Goal: Information Seeking & Learning: Learn about a topic

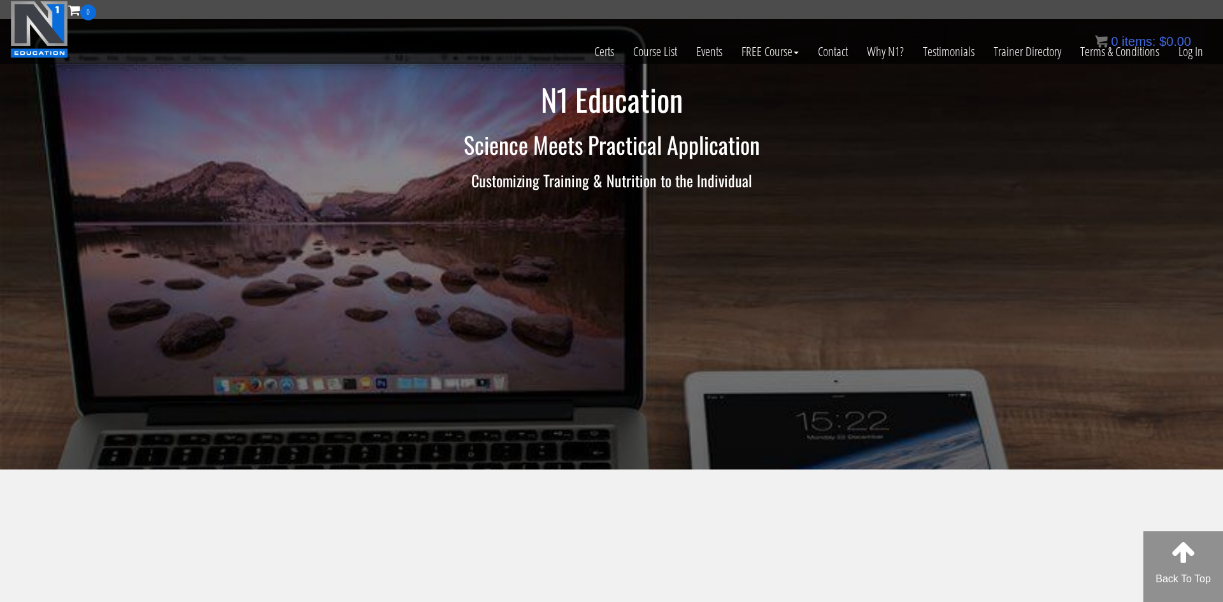
click at [1179, 50] on div "0 items: $ 0.00" at bounding box center [1143, 41] width 96 height 19
click at [1194, 53] on link "Log In" at bounding box center [1191, 51] width 44 height 62
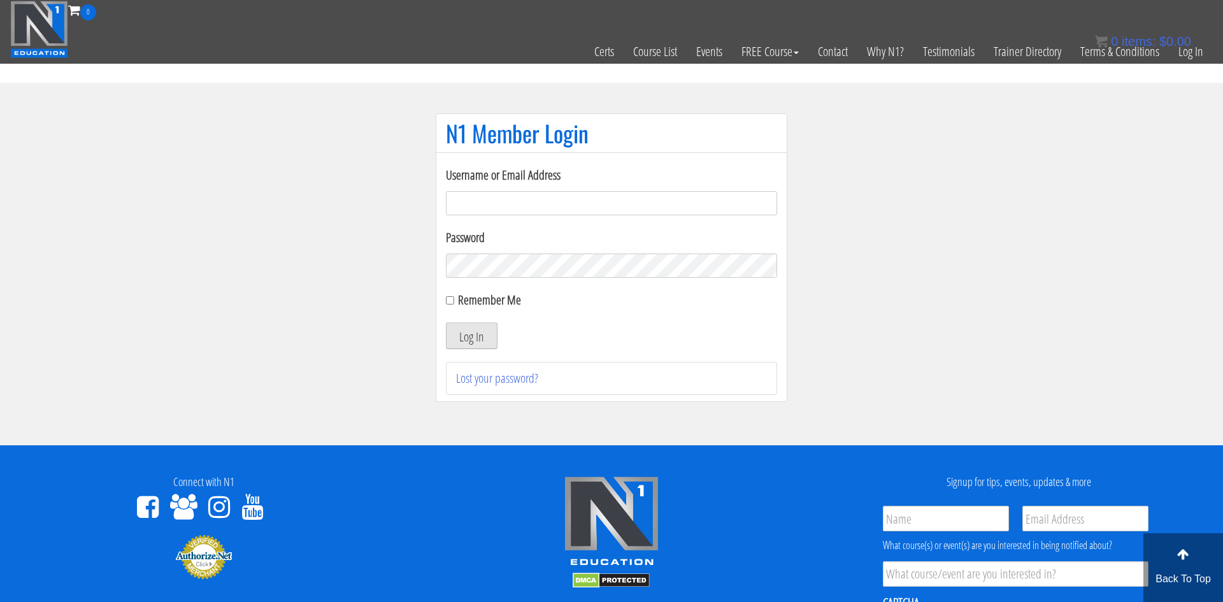
type input "adamreeder30@gmail.com"
click at [480, 332] on button "Log In" at bounding box center [472, 335] width 52 height 27
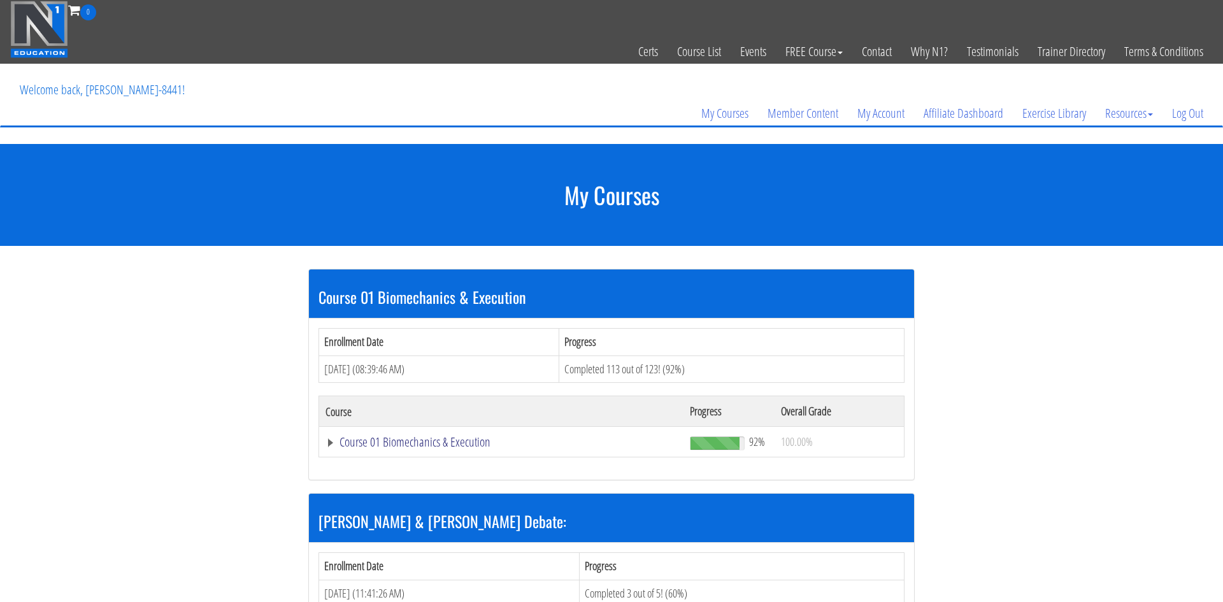
click at [422, 439] on link "Course 01 Biomechanics & Execution" at bounding box center [501, 442] width 352 height 13
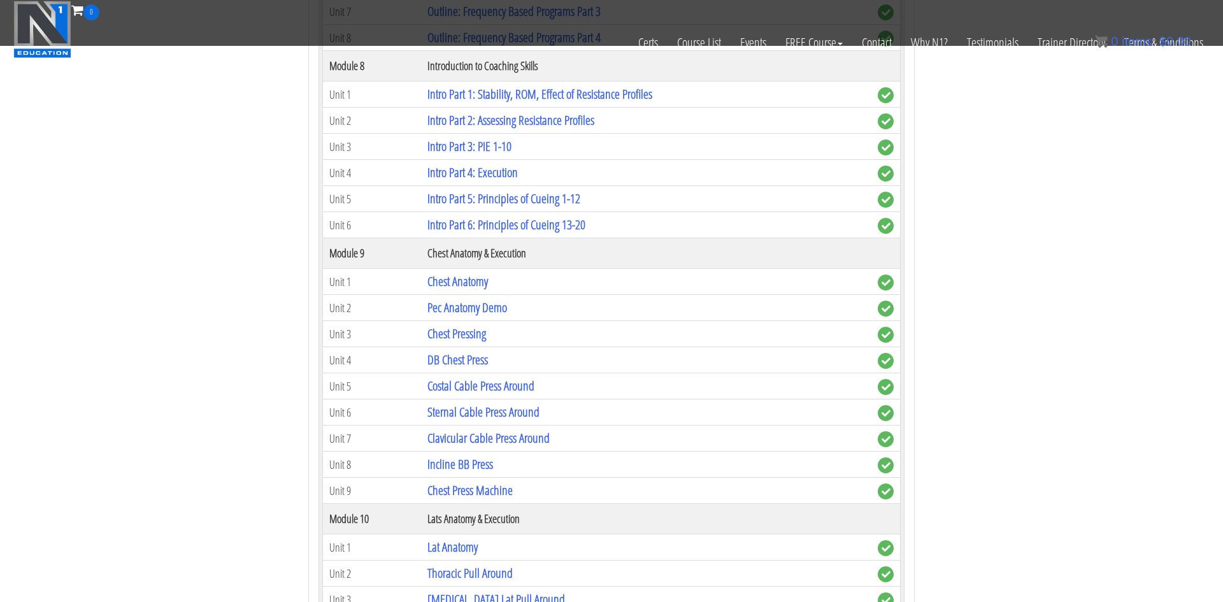
scroll to position [1798, 0]
click at [474, 280] on link "Chest Anatomy" at bounding box center [457, 279] width 61 height 17
